Goal: Find specific page/section: Find specific page/section

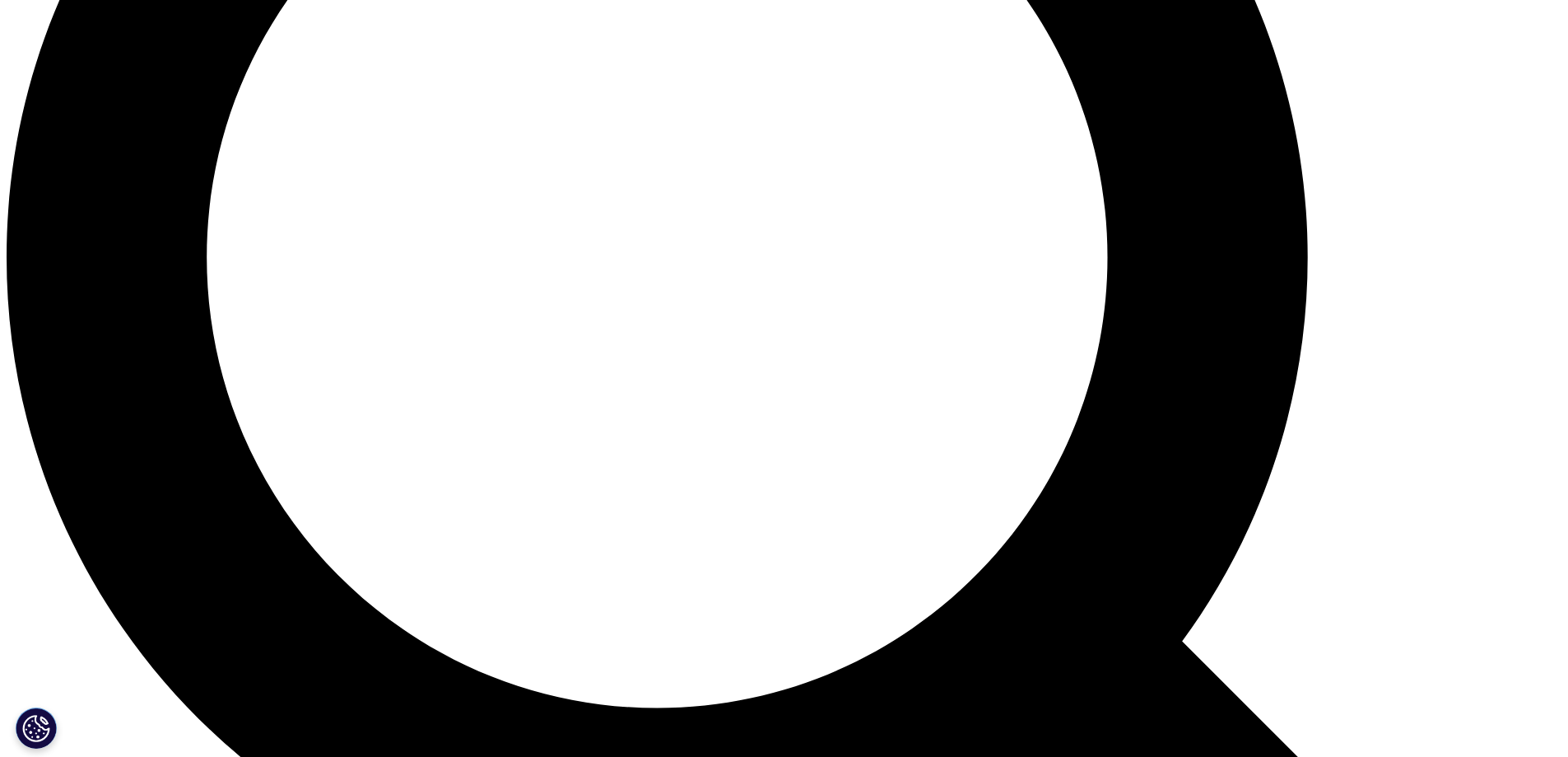
scroll to position [1812, 0]
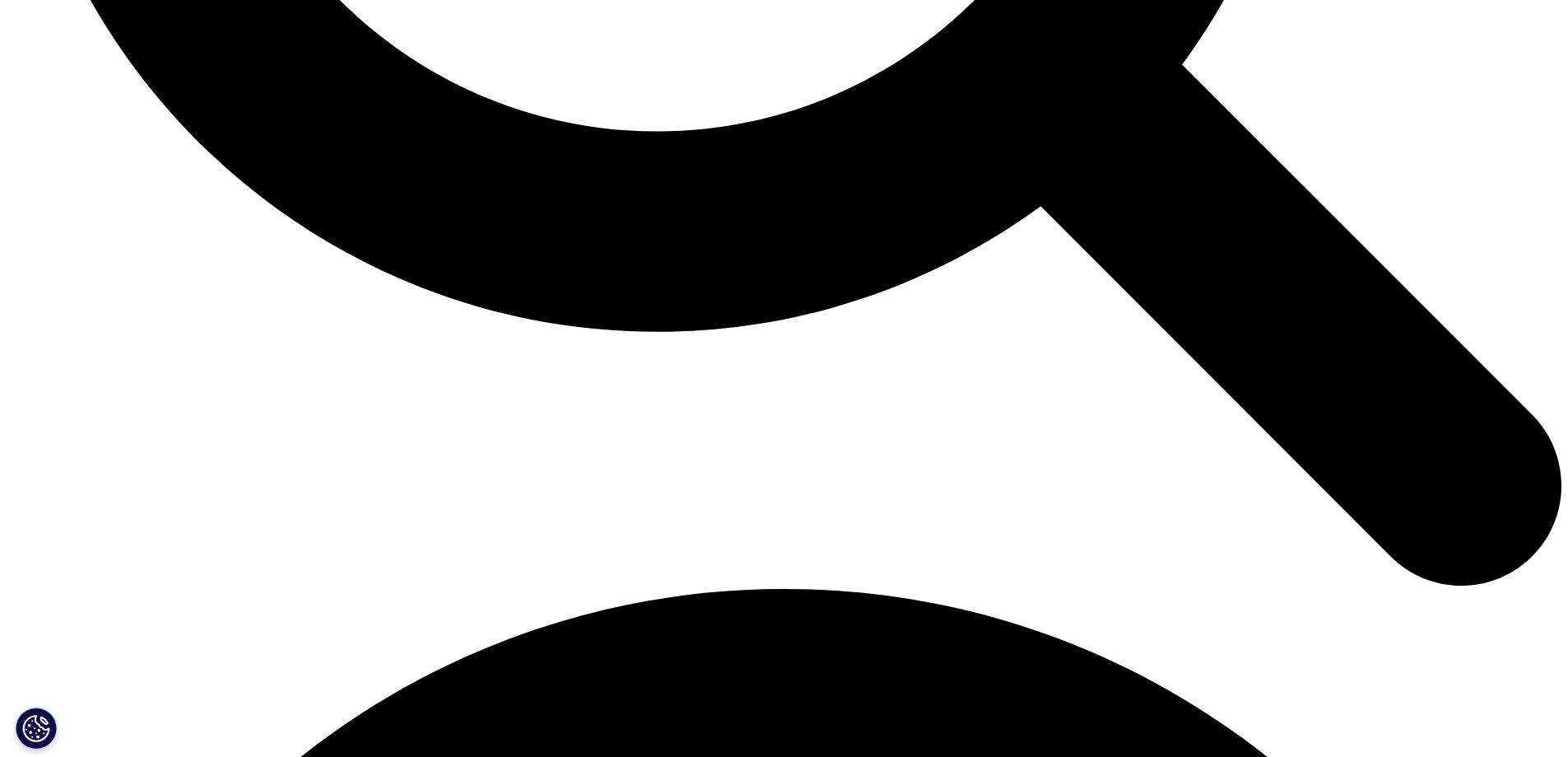
scroll to position [2722, 0]
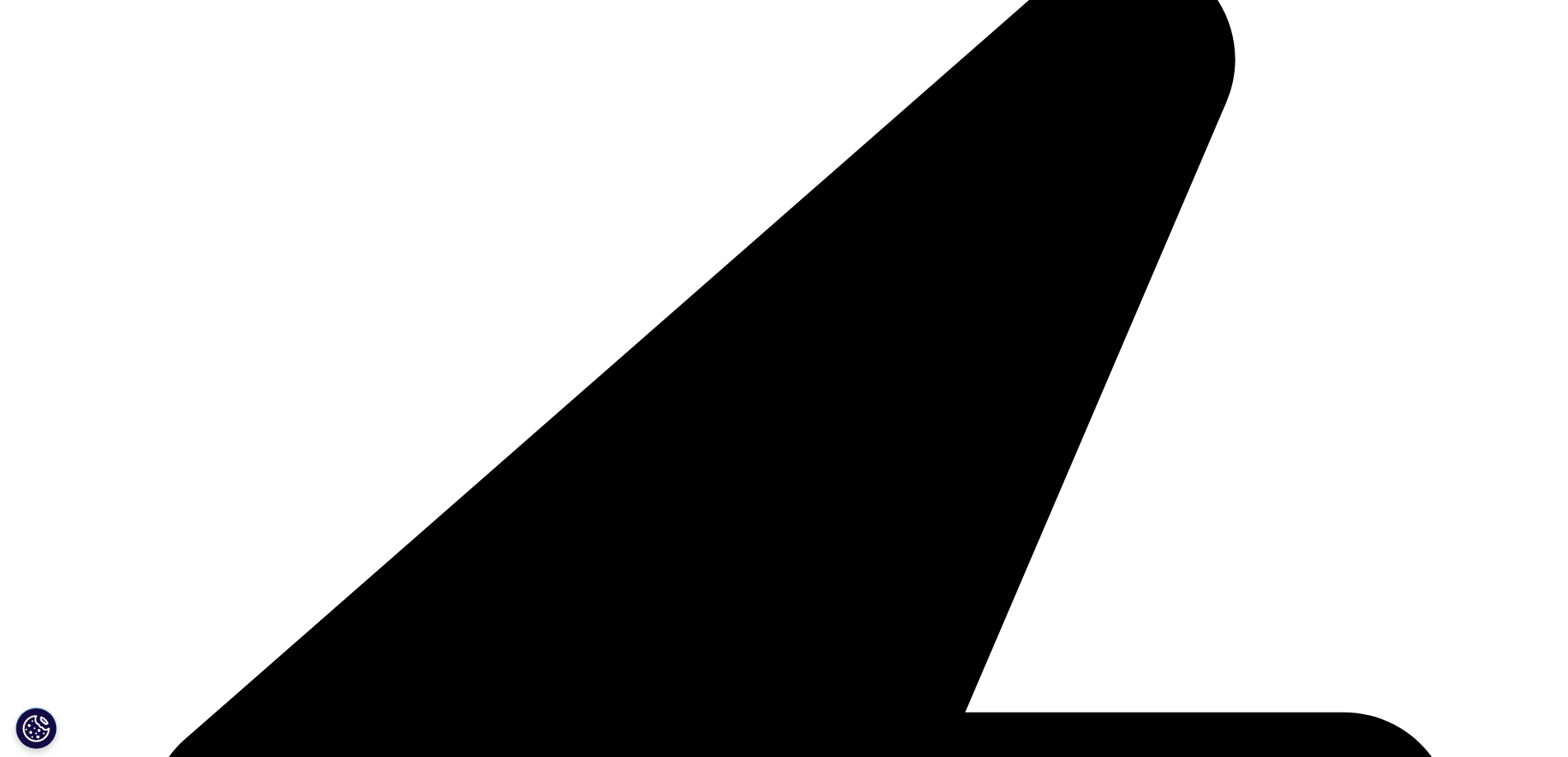
drag, startPoint x: 1170, startPoint y: 512, endPoint x: 1218, endPoint y: 400, distance: 121.9
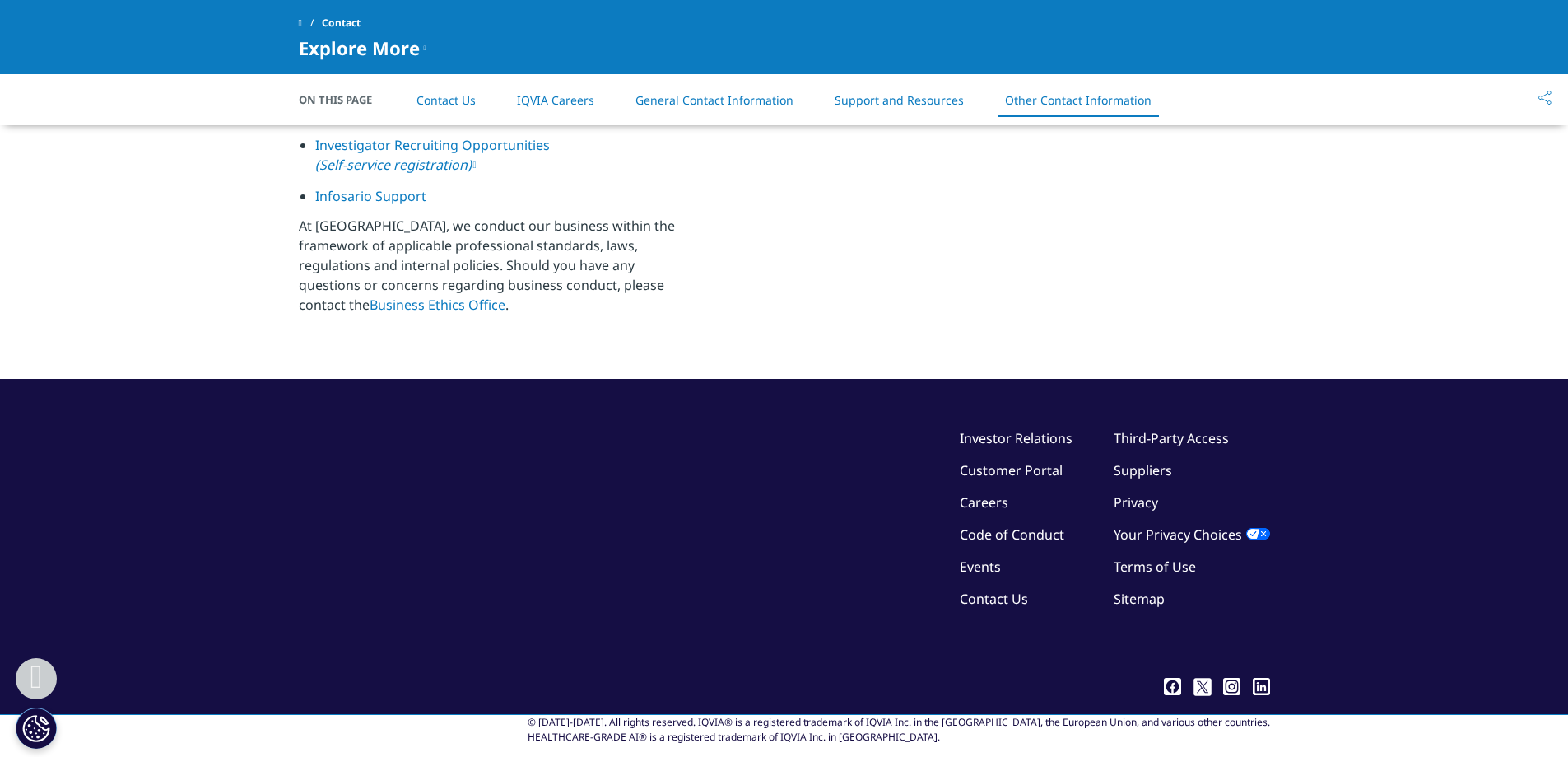
click at [1171, 558] on link "Terms of Use" at bounding box center [1154, 566] width 83 height 18
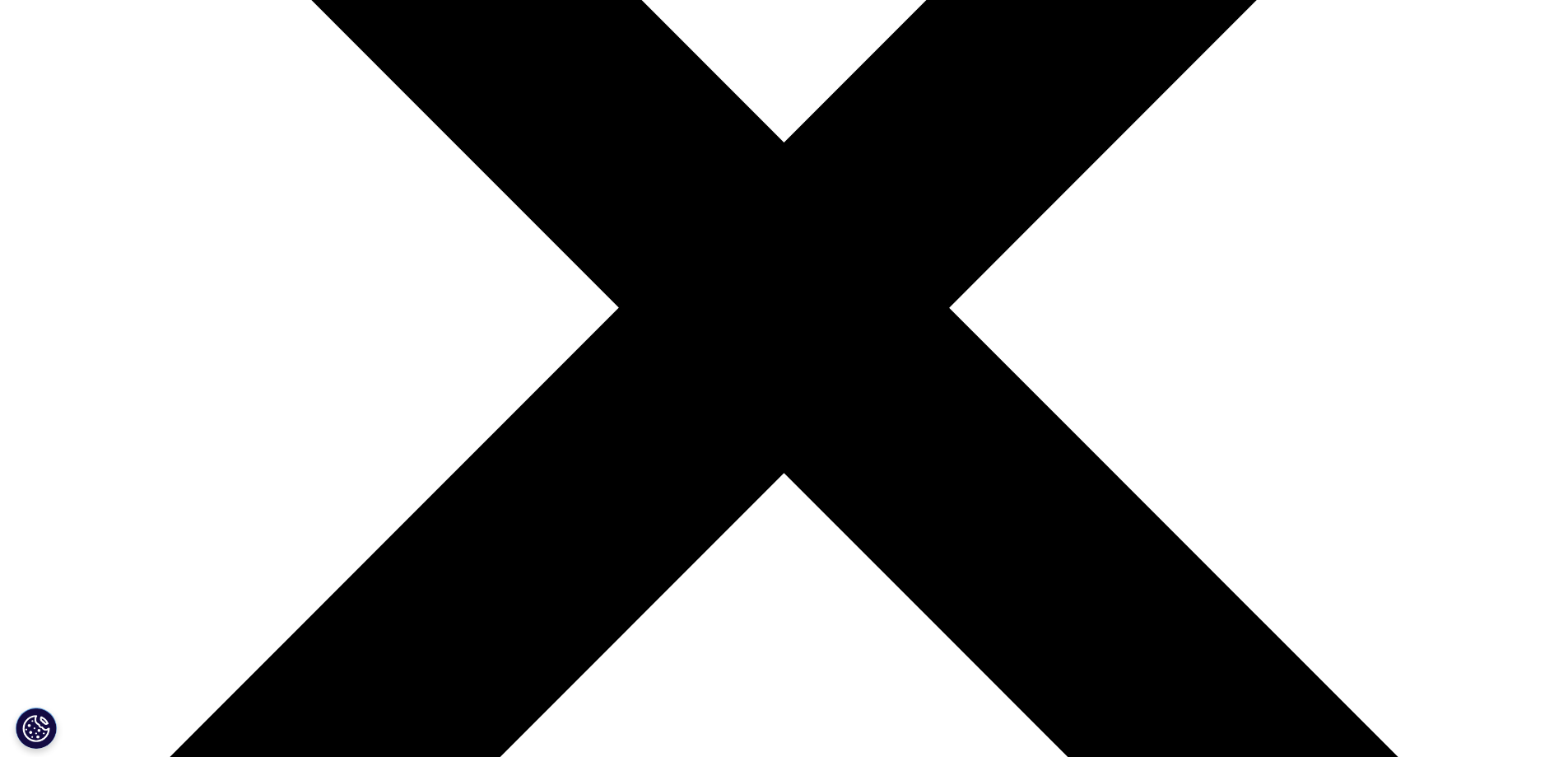
scroll to position [906, 0]
